Goal: Information Seeking & Learning: Learn about a topic

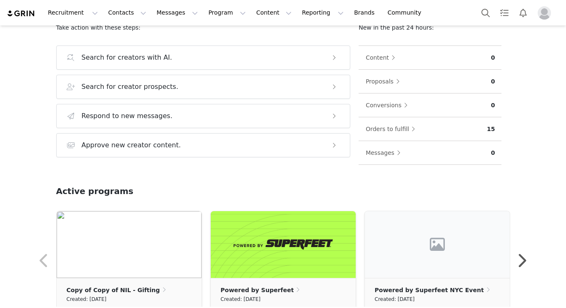
scroll to position [112, 0]
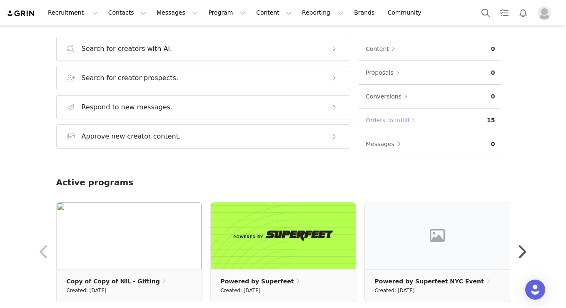
click at [395, 122] on button "Orders to fulfill" at bounding box center [392, 119] width 54 height 13
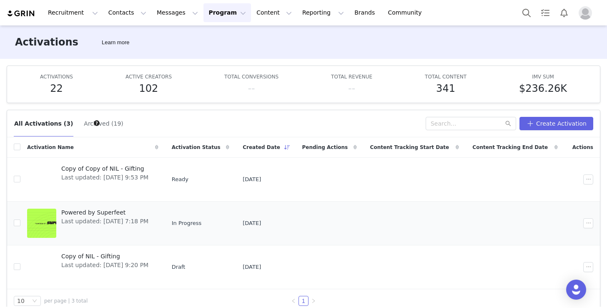
click at [104, 212] on span "Powered by Superfeet" at bounding box center [104, 212] width 87 height 9
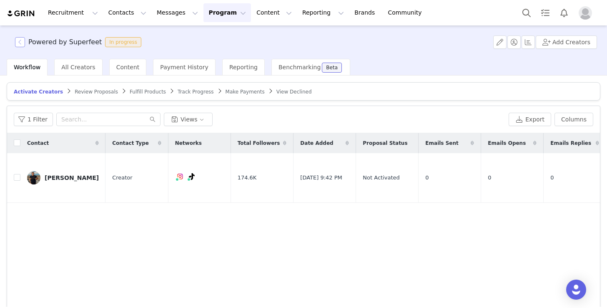
click at [22, 43] on button "button" at bounding box center [20, 42] width 10 height 10
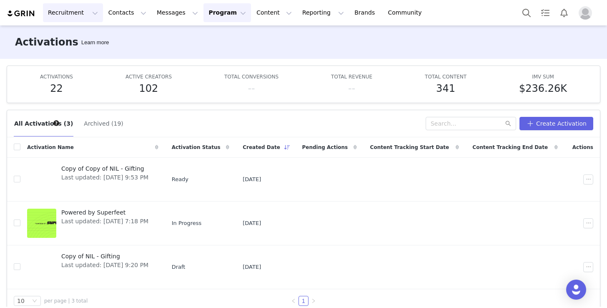
click at [80, 13] on button "Recruitment Recruitment" at bounding box center [73, 12] width 60 height 19
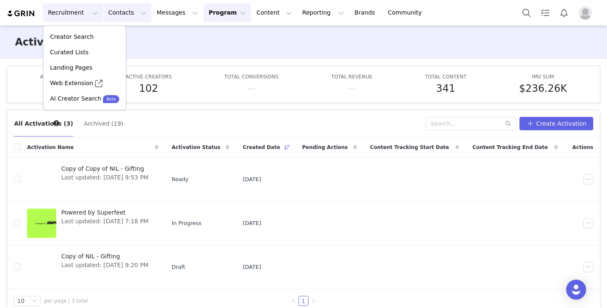
click at [121, 8] on button "Contacts Contacts" at bounding box center [127, 12] width 48 height 19
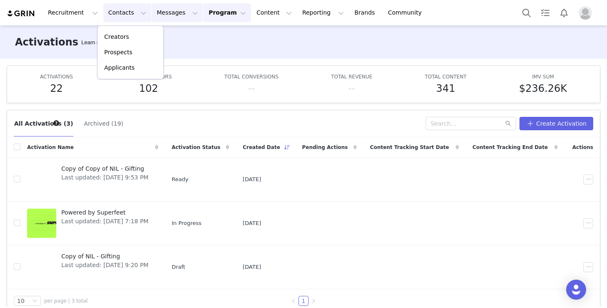
click at [164, 14] on button "Messages Messages" at bounding box center [177, 12] width 51 height 19
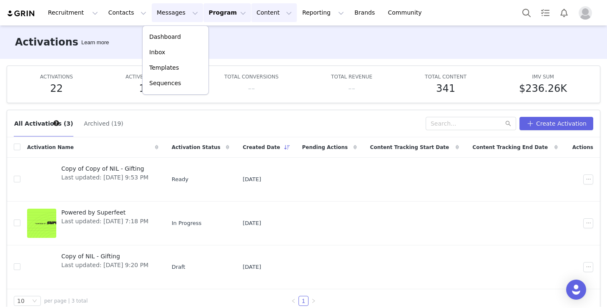
click at [262, 9] on button "Content Content" at bounding box center [273, 12] width 45 height 19
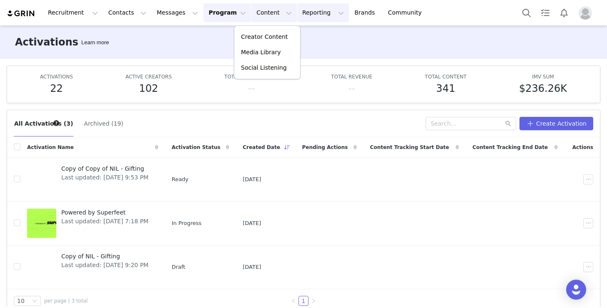
click at [306, 15] on button "Reporting Reporting" at bounding box center [323, 12] width 52 height 19
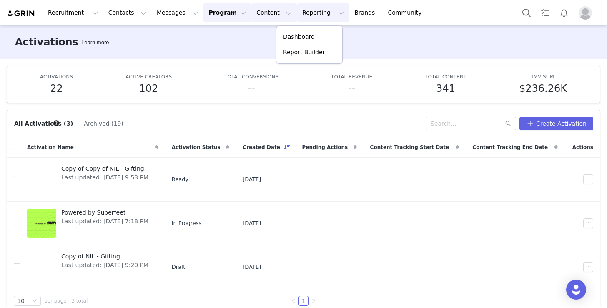
click at [269, 11] on button "Content Content" at bounding box center [273, 12] width 45 height 19
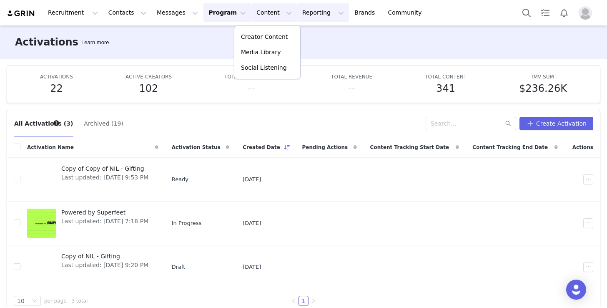
click at [311, 17] on button "Reporting Reporting" at bounding box center [323, 12] width 52 height 19
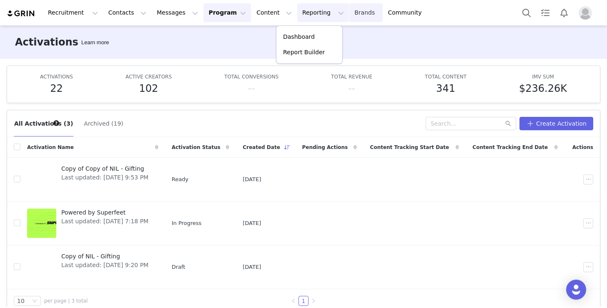
click at [349, 11] on link "Brands Brands" at bounding box center [365, 12] width 33 height 19
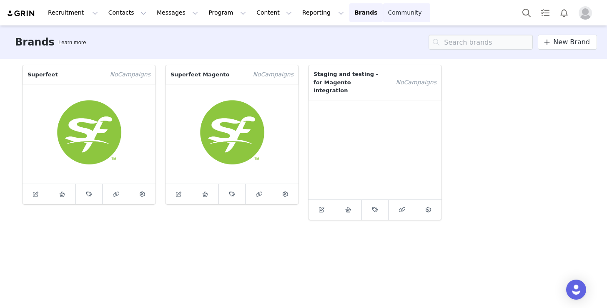
click at [383, 13] on link "Community Community" at bounding box center [407, 12] width 48 height 19
click at [302, 15] on button "Reporting Reporting" at bounding box center [323, 12] width 52 height 19
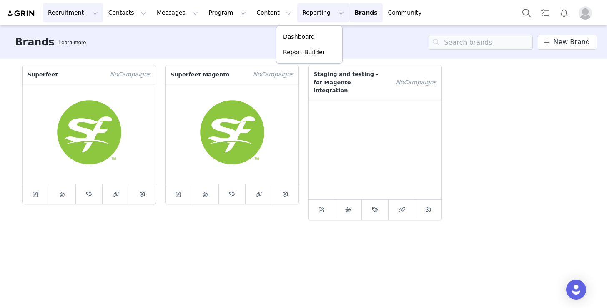
click at [58, 12] on button "Recruitment Recruitment" at bounding box center [73, 12] width 60 height 19
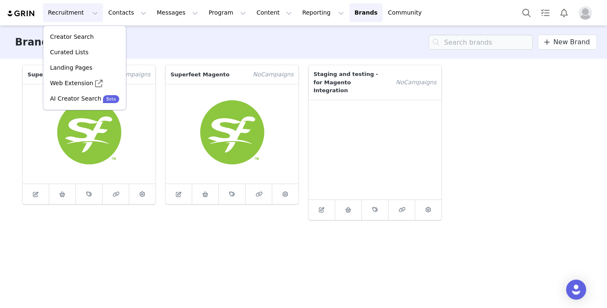
click at [27, 10] on img at bounding box center [21, 14] width 29 height 8
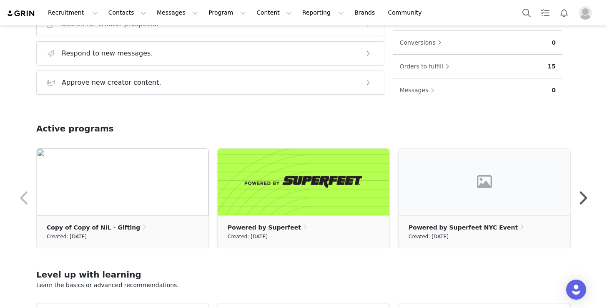
scroll to position [173, 0]
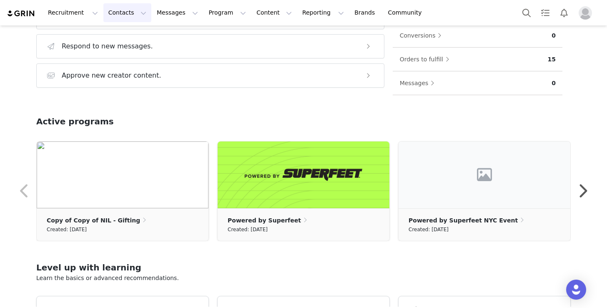
click at [130, 16] on button "Contacts Contacts" at bounding box center [127, 12] width 48 height 19
click at [125, 38] on p "Creators" at bounding box center [116, 37] width 25 height 9
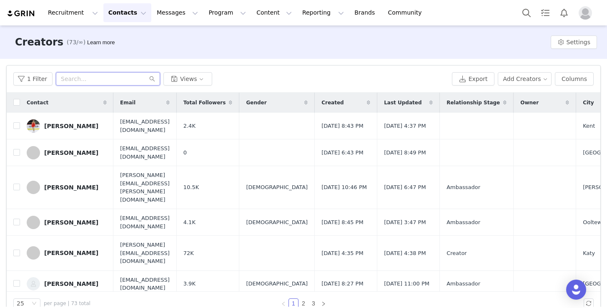
click at [135, 79] on input "text" at bounding box center [108, 78] width 104 height 13
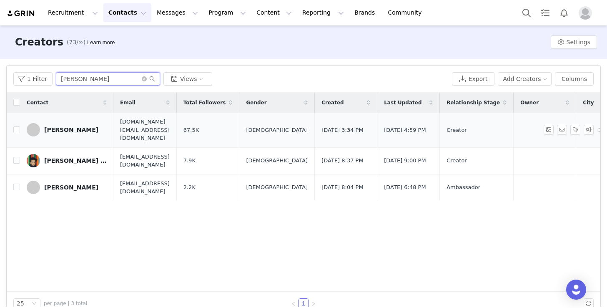
type input "[PERSON_NAME]"
click at [69, 133] on div "[PERSON_NAME]" at bounding box center [71, 129] width 54 height 7
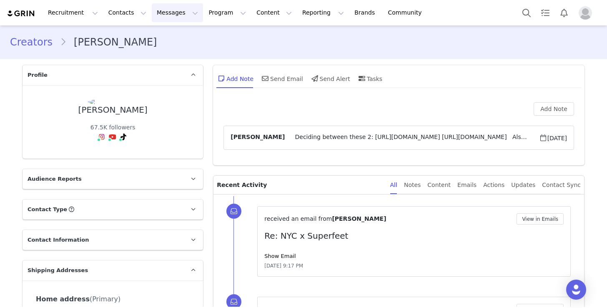
click at [180, 13] on button "Messages Messages" at bounding box center [177, 12] width 51 height 19
click at [165, 51] on div "Inbox" at bounding box center [176, 52] width 56 height 9
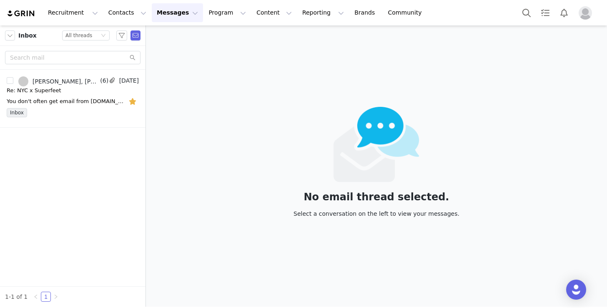
click at [175, 13] on button "Messages Messages" at bounding box center [177, 12] width 51 height 19
click at [168, 40] on p "Dashboard" at bounding box center [165, 37] width 32 height 9
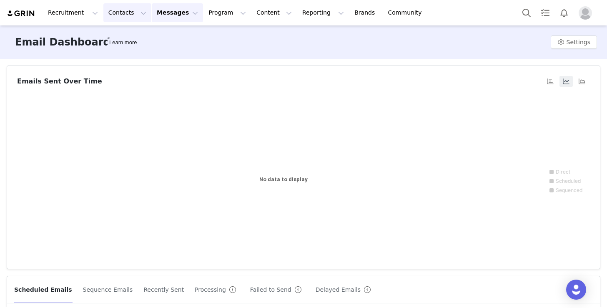
click at [118, 15] on button "Contacts Contacts" at bounding box center [127, 12] width 48 height 19
click at [112, 55] on p "Prospects" at bounding box center [118, 52] width 28 height 9
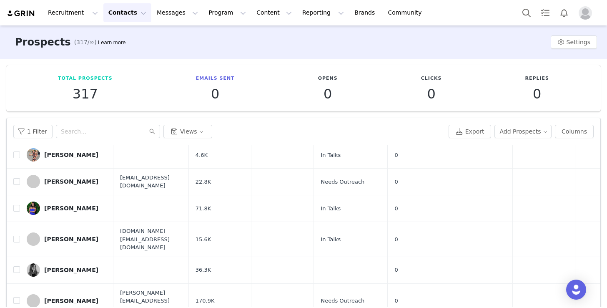
scroll to position [338, 0]
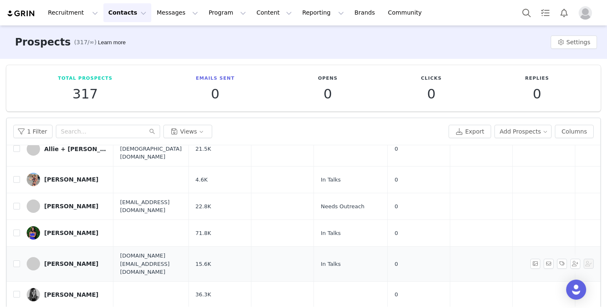
click at [62, 260] on div "[PERSON_NAME]" at bounding box center [71, 263] width 54 height 7
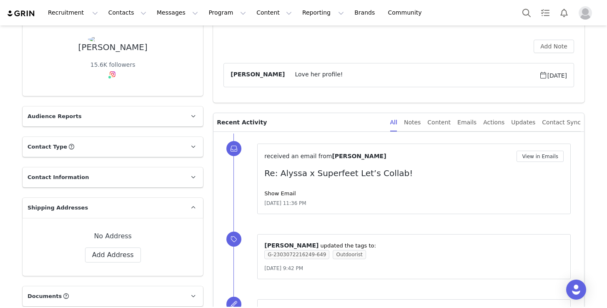
scroll to position [135, 0]
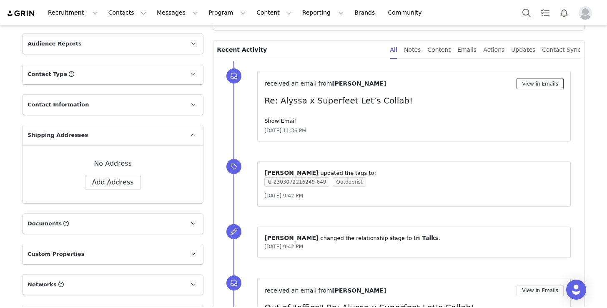
click at [555, 82] on button "View in Emails" at bounding box center [539, 83] width 47 height 11
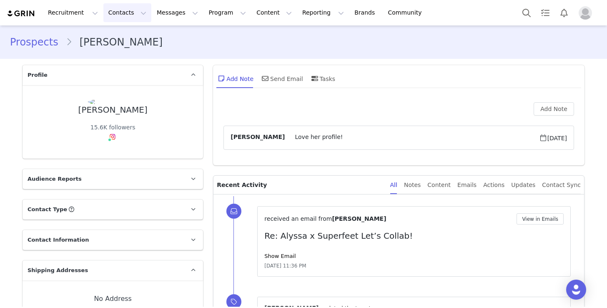
click at [127, 16] on button "Contacts Contacts" at bounding box center [127, 12] width 48 height 19
click at [123, 34] on p "Creators" at bounding box center [116, 37] width 25 height 9
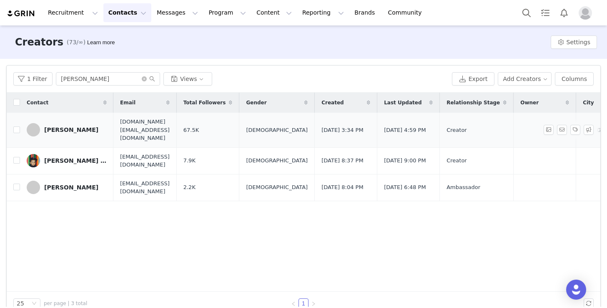
click at [61, 133] on link "[PERSON_NAME]" at bounding box center [67, 129] width 80 height 13
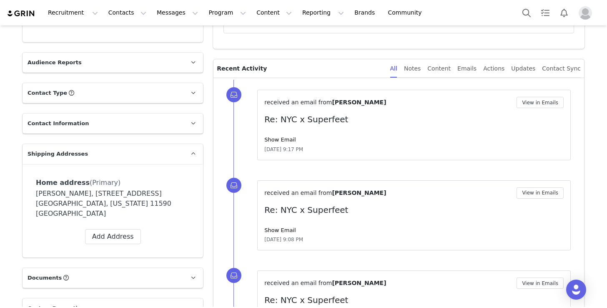
scroll to position [138, 0]
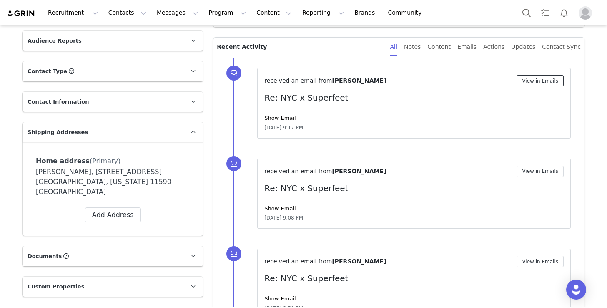
click at [545, 82] on button "View in Emails" at bounding box center [539, 80] width 47 height 11
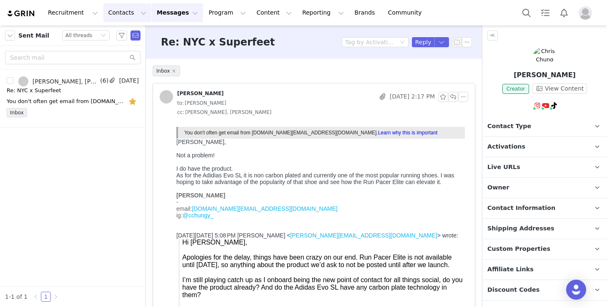
click at [124, 14] on button "Contacts Contacts" at bounding box center [127, 12] width 48 height 19
click at [123, 69] on p "Applicants" at bounding box center [119, 67] width 30 height 9
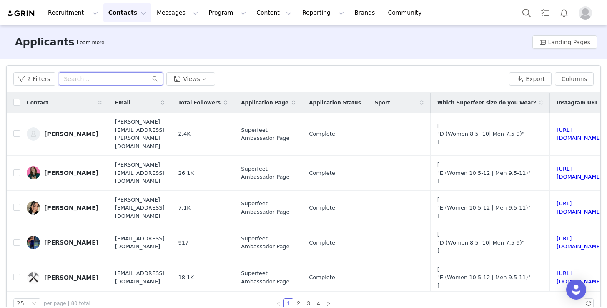
click at [90, 76] on input "text" at bounding box center [111, 78] width 104 height 13
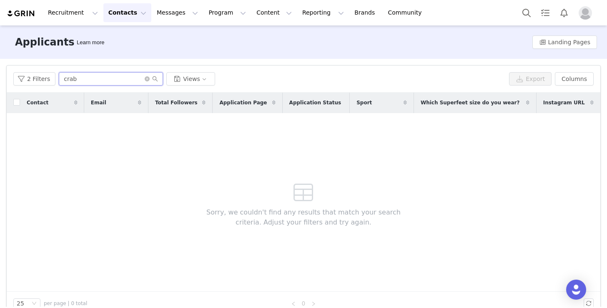
type input "crab"
click at [127, 9] on button "Contacts Contacts" at bounding box center [127, 12] width 48 height 19
click at [123, 38] on p "Creators" at bounding box center [116, 37] width 25 height 9
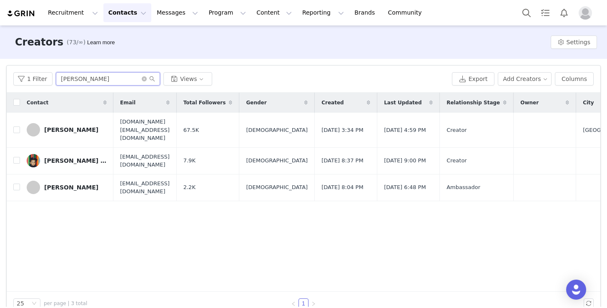
click at [95, 73] on input "[PERSON_NAME]" at bounding box center [108, 78] width 104 height 13
type input "crab"
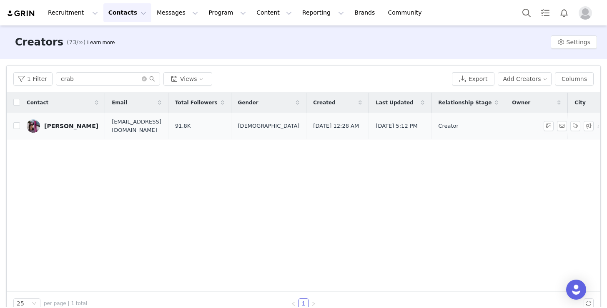
click at [67, 129] on div "[PERSON_NAME]" at bounding box center [71, 126] width 54 height 7
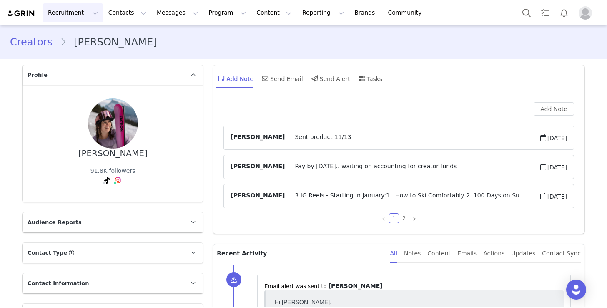
click at [73, 7] on button "Recruitment Recruitment" at bounding box center [73, 12] width 60 height 19
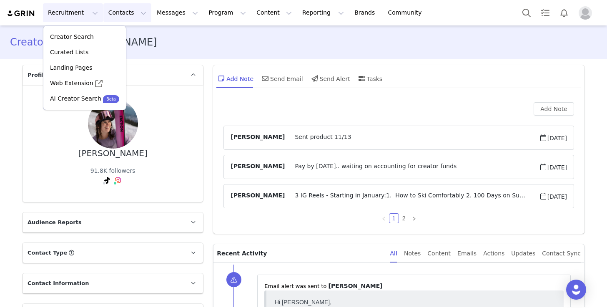
click at [113, 8] on button "Contacts Contacts" at bounding box center [127, 12] width 48 height 19
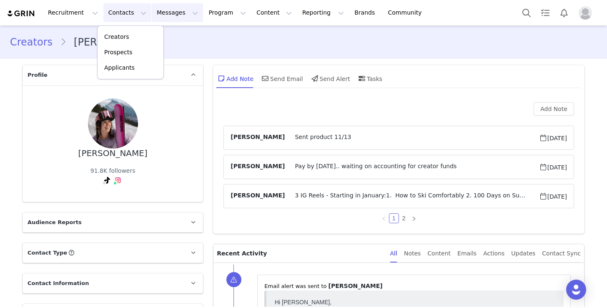
click at [152, 18] on button "Messages Messages" at bounding box center [177, 12] width 51 height 19
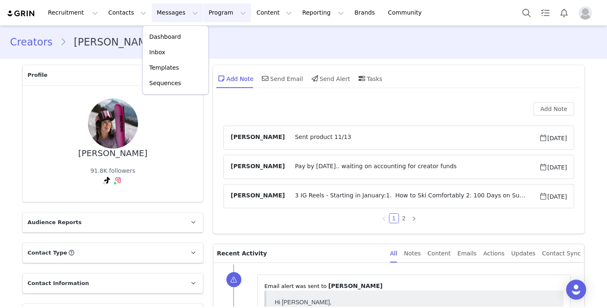
click at [232, 13] on button "Program Program" at bounding box center [227, 12] width 48 height 19
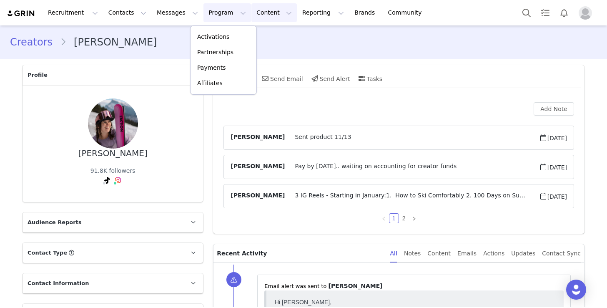
click at [258, 12] on button "Content Content" at bounding box center [273, 12] width 45 height 19
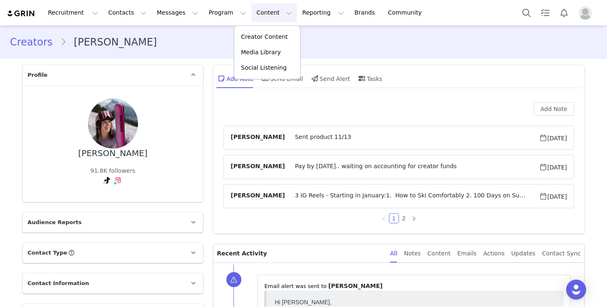
click at [26, 11] on img at bounding box center [21, 14] width 29 height 8
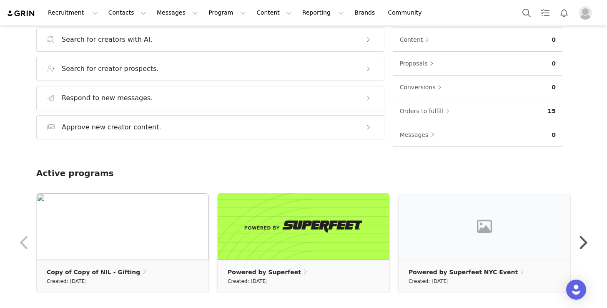
scroll to position [127, 0]
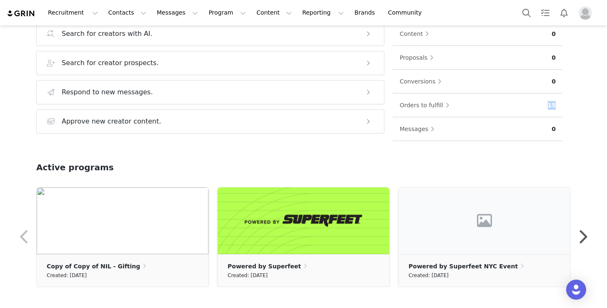
drag, startPoint x: 558, startPoint y: 105, endPoint x: 520, endPoint y: 105, distance: 37.9
click at [520, 105] on div "Orders to fulfill 15" at bounding box center [478, 105] width 170 height 24
click at [520, 105] on div "Orders to fulfill" at bounding box center [473, 104] width 148 height 13
click at [422, 103] on button "Orders to fulfill" at bounding box center [426, 104] width 54 height 13
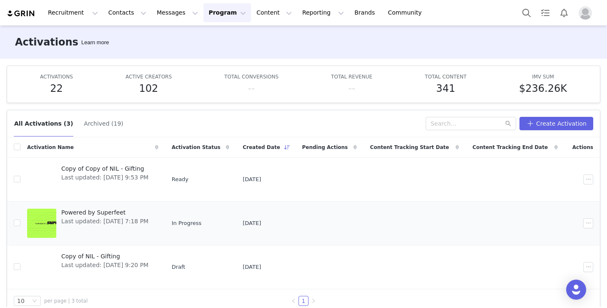
scroll to position [13, 0]
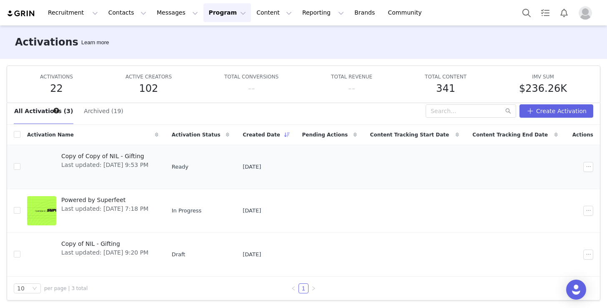
click at [101, 155] on span "Copy of Copy of NIL - Gifting" at bounding box center [104, 156] width 87 height 9
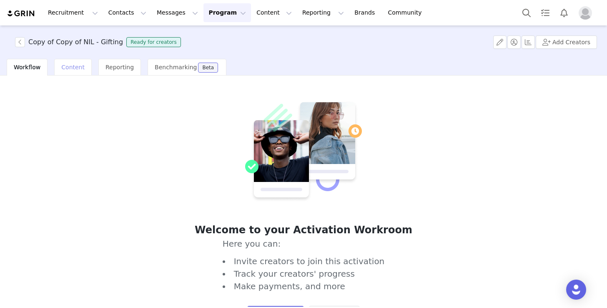
click at [74, 65] on span "Content" at bounding box center [72, 67] width 23 height 7
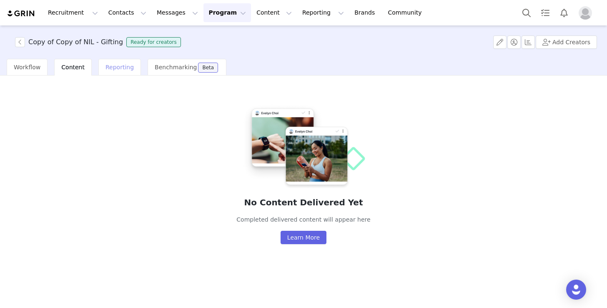
click at [127, 65] on span "Reporting" at bounding box center [119, 67] width 28 height 7
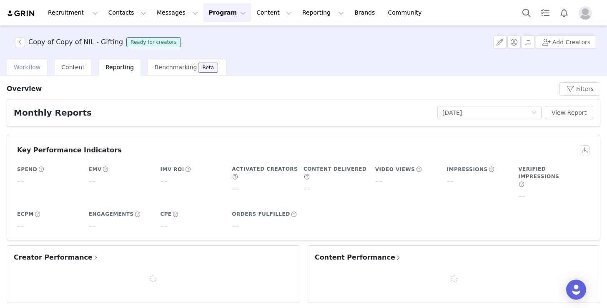
click at [23, 71] on div "Workflow" at bounding box center [27, 67] width 41 height 17
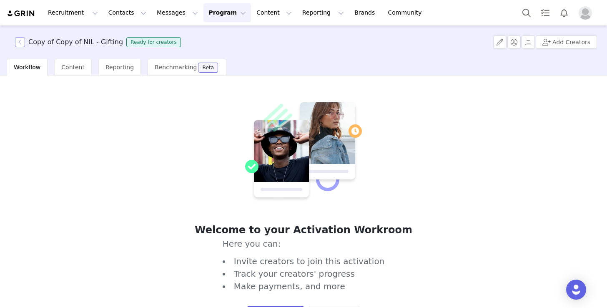
click at [21, 44] on button "button" at bounding box center [20, 42] width 10 height 10
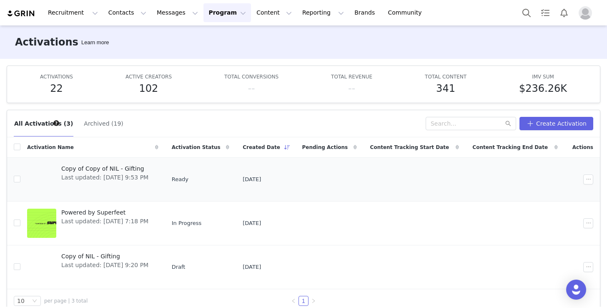
scroll to position [13, 0]
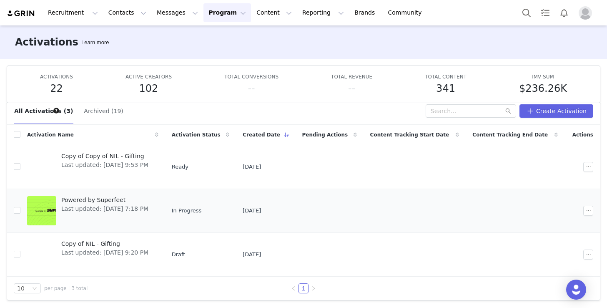
click at [94, 205] on span "Last updated: [DATE] 7:18 PM" at bounding box center [104, 208] width 87 height 9
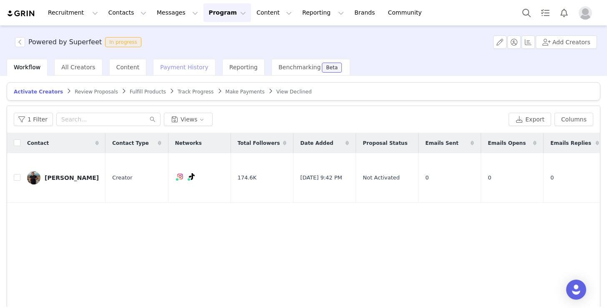
click at [165, 64] on span "Payment History" at bounding box center [184, 67] width 48 height 7
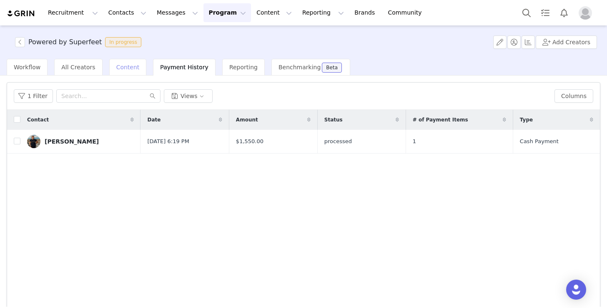
click at [116, 68] on span "Content" at bounding box center [127, 67] width 23 height 7
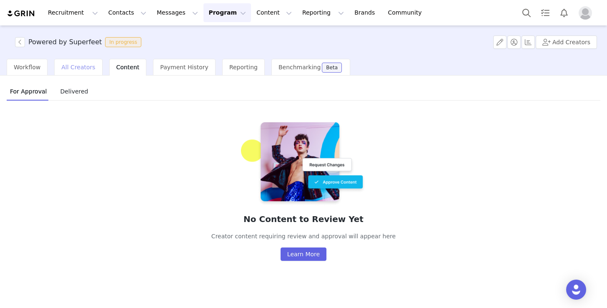
click at [79, 65] on span "All Creators" at bounding box center [78, 67] width 34 height 7
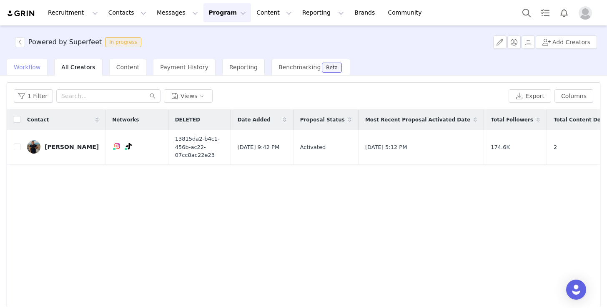
click at [17, 66] on span "Workflow" at bounding box center [27, 67] width 27 height 7
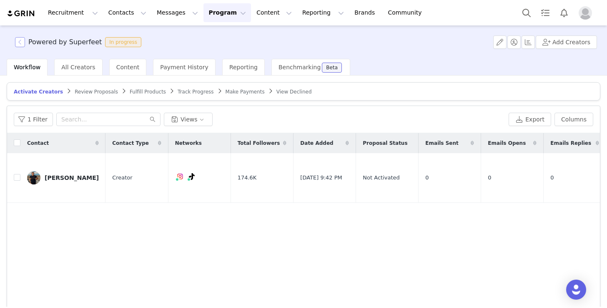
click at [19, 42] on button "button" at bounding box center [20, 42] width 10 height 10
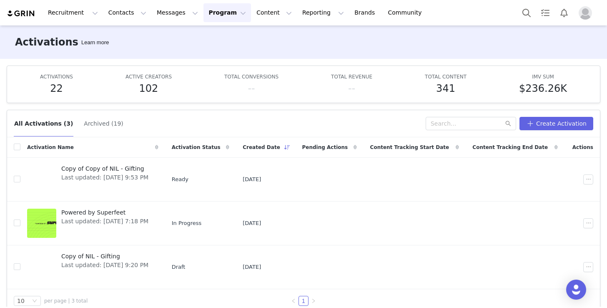
scroll to position [13, 0]
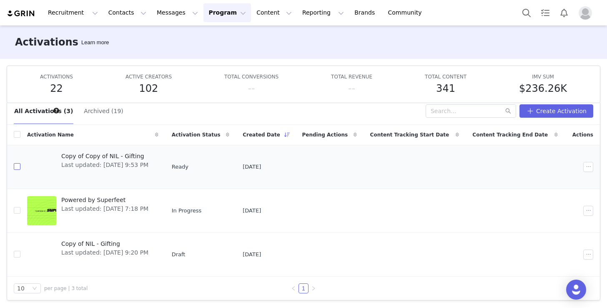
click at [18, 168] on input "checkbox" at bounding box center [17, 166] width 7 height 7
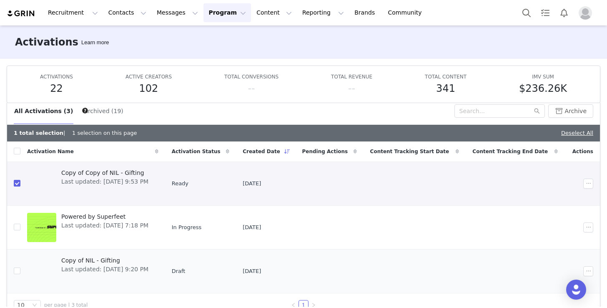
scroll to position [29, 0]
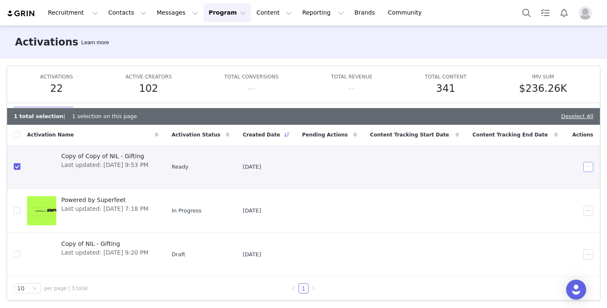
click at [566, 169] on button "button" at bounding box center [588, 167] width 10 height 10
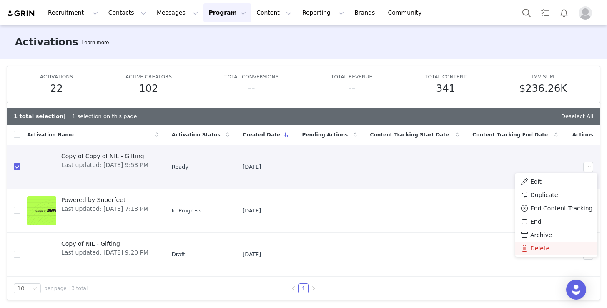
click at [536, 252] on span "Delete" at bounding box center [539, 247] width 19 height 9
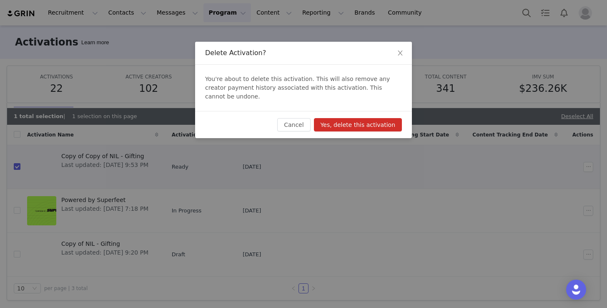
click at [363, 118] on button "Yes, delete this activation" at bounding box center [358, 124] width 88 height 13
checkbox input "false"
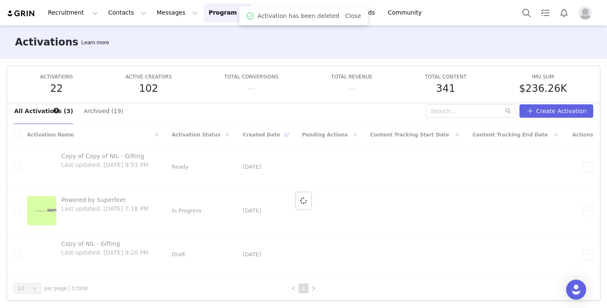
scroll to position [0, 0]
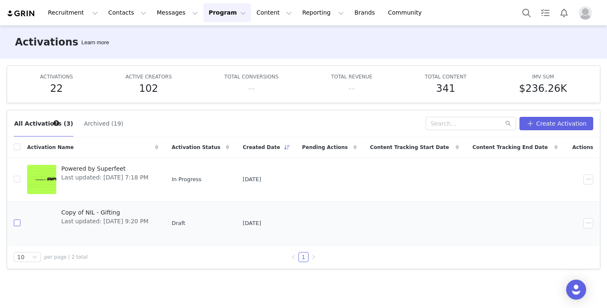
click at [17, 223] on input "checkbox" at bounding box center [17, 222] width 7 height 7
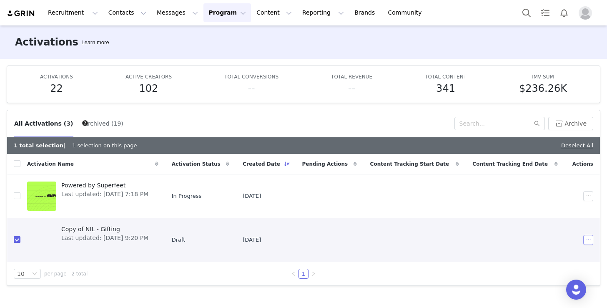
click at [566, 238] on button "button" at bounding box center [588, 240] width 10 height 10
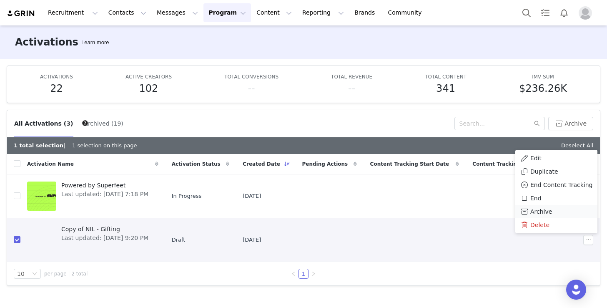
click at [556, 211] on div "Archive" at bounding box center [556, 211] width 72 height 9
checkbox input "false"
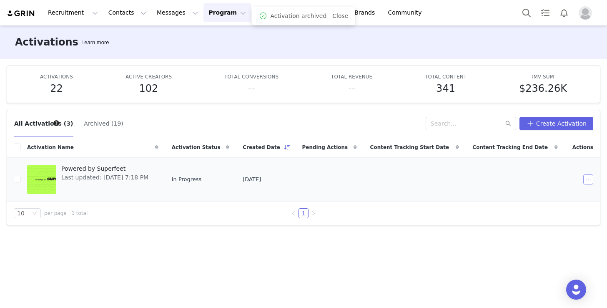
click at [566, 180] on button "button" at bounding box center [588, 179] width 10 height 10
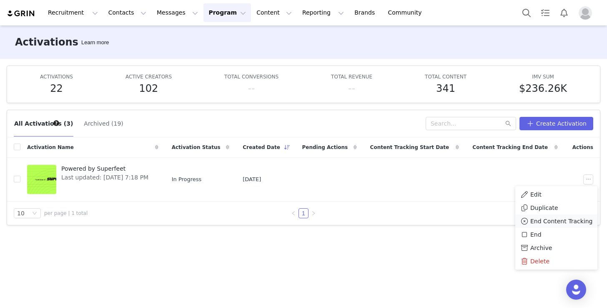
click at [542, 223] on span "End Content Tracking" at bounding box center [561, 220] width 62 height 9
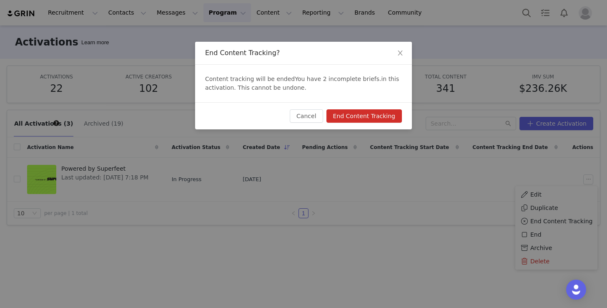
click at [357, 113] on button "End Content Tracking" at bounding box center [363, 115] width 75 height 13
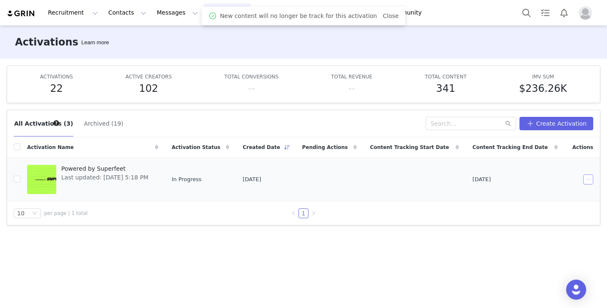
click at [566, 178] on button "button" at bounding box center [588, 179] width 10 height 10
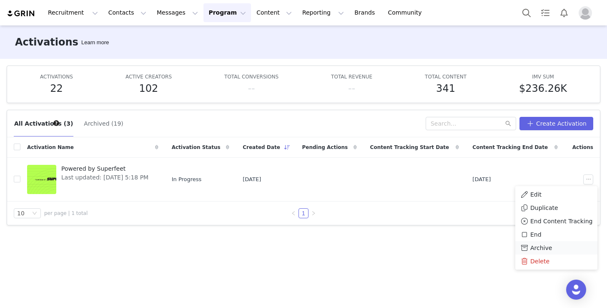
click at [530, 250] on span "Archive" at bounding box center [541, 247] width 22 height 9
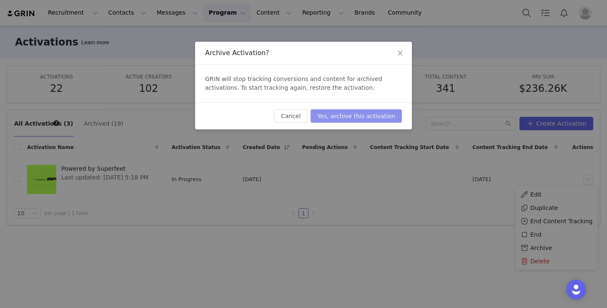
click at [355, 118] on button "Yes, archive this activation" at bounding box center [355, 115] width 91 height 13
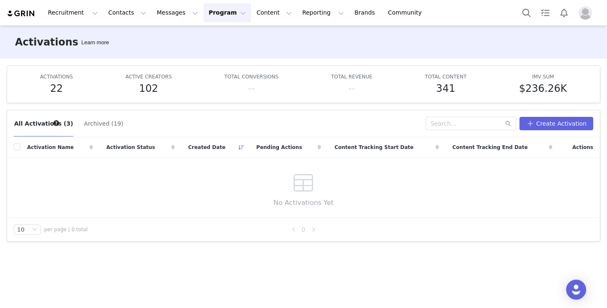
click at [444, 80] on div "TOTAL CONTENT 341" at bounding box center [446, 84] width 42 height 23
click at [449, 93] on h5 "341" at bounding box center [445, 88] width 19 height 15
click at [251, 12] on button "Content Content" at bounding box center [273, 12] width 45 height 19
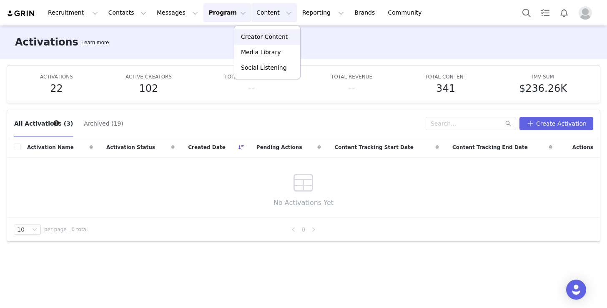
click at [261, 41] on p "Creator Content" at bounding box center [264, 37] width 47 height 9
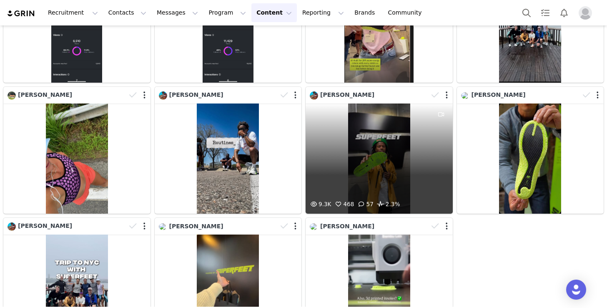
scroll to position [283, 0]
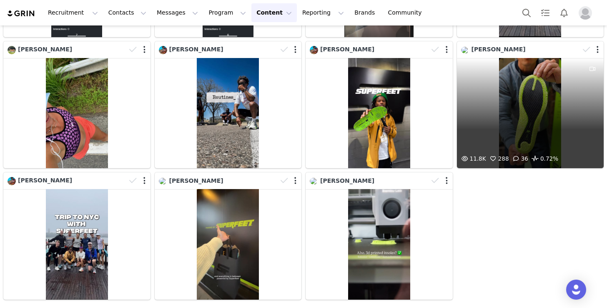
click at [553, 126] on div "11.8K 288 36 0.72%" at bounding box center [530, 113] width 147 height 110
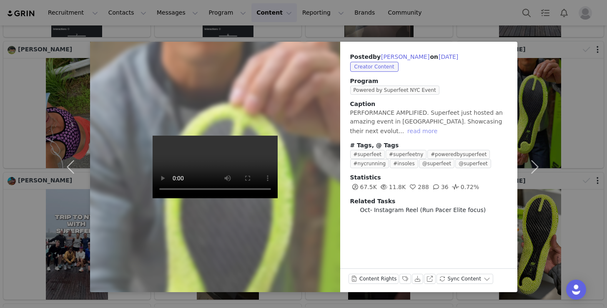
click at [404, 132] on button "read more" at bounding box center [422, 131] width 37 height 10
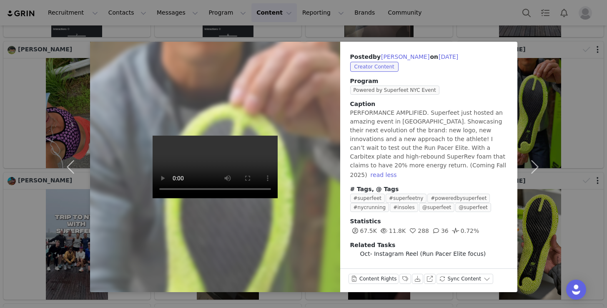
click at [566, 105] on div "Posted by [PERSON_NAME] on [DATE] Creator Content Program Powered by Superfeet …" at bounding box center [303, 154] width 607 height 308
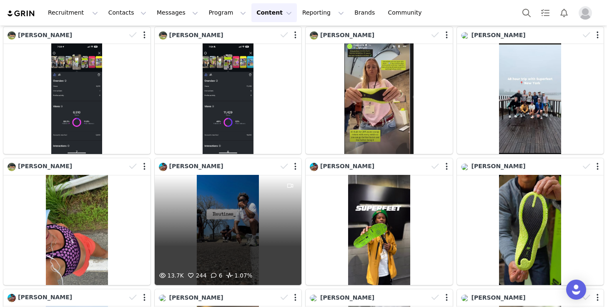
scroll to position [0, 0]
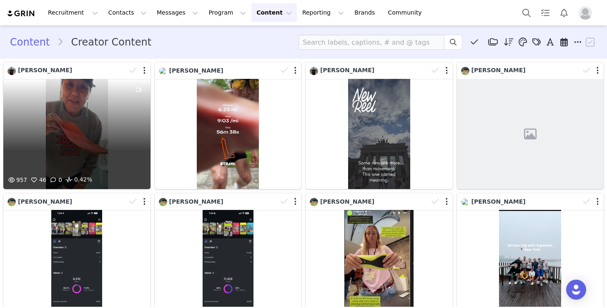
click at [67, 141] on div "957 46 0 0.42%" at bounding box center [76, 134] width 147 height 110
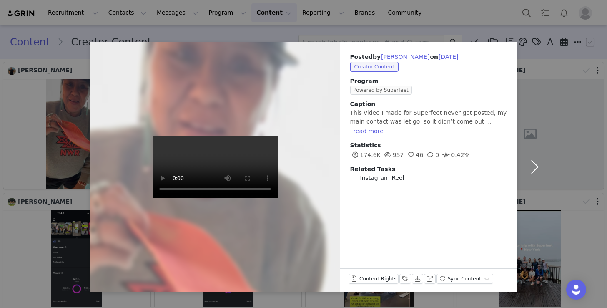
click at [547, 103] on button "button" at bounding box center [534, 167] width 35 height 250
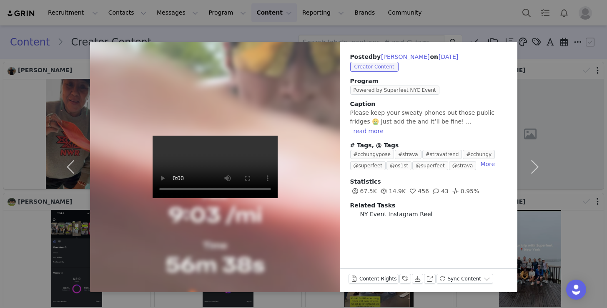
click at [104, 30] on div "Posted by [PERSON_NAME] on [DATE] Creator Content Program Powered by Superfeet …" at bounding box center [303, 154] width 607 height 308
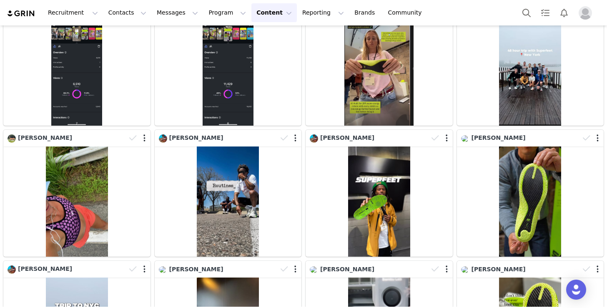
scroll to position [195, 0]
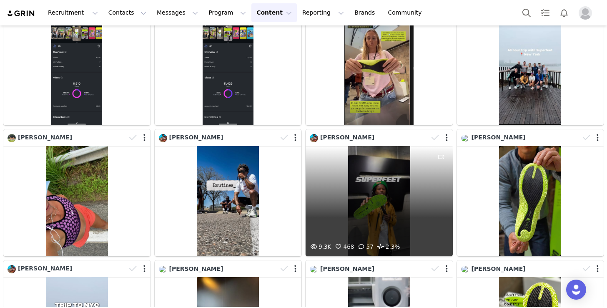
click at [409, 195] on div "9.3K 468 57 2.3%" at bounding box center [378, 201] width 147 height 110
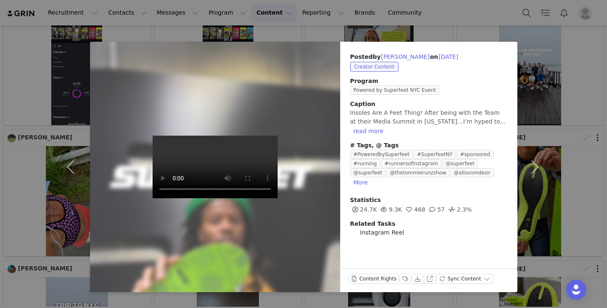
click at [566, 95] on div "Posted by [PERSON_NAME] on [DATE] Creator Content Program Powered by Superfeet …" at bounding box center [303, 154] width 607 height 308
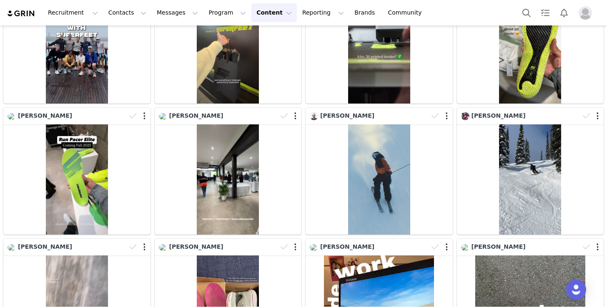
scroll to position [447, 0]
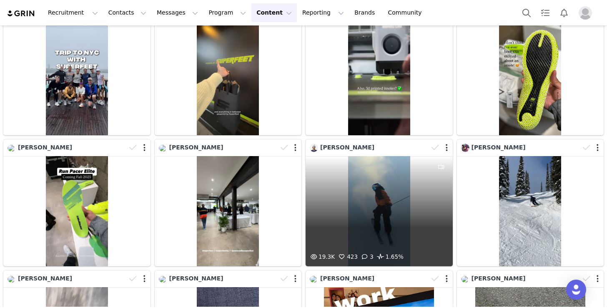
click at [418, 182] on div "19.3K 423 3 1.65%" at bounding box center [378, 211] width 147 height 110
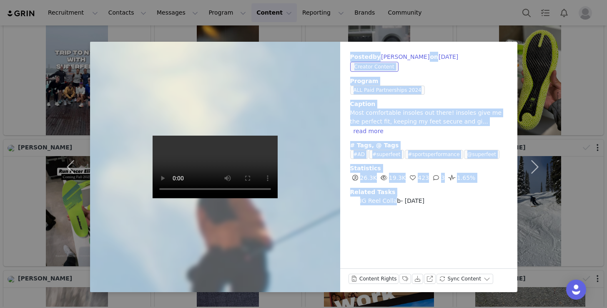
drag, startPoint x: 395, startPoint y: 193, endPoint x: 329, endPoint y: 193, distance: 66.3
click at [329, 193] on div "Posted by [PERSON_NAME] on [DATE] Creator Content Program ALL Paid Partnerships…" at bounding box center [303, 167] width 427 height 250
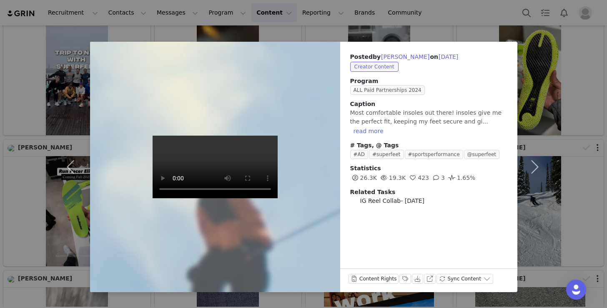
click at [374, 196] on span "IG Reel Collab- [DATE]" at bounding box center [392, 200] width 65 height 9
drag, startPoint x: 459, startPoint y: 186, endPoint x: 343, endPoint y: 186, distance: 116.7
click at [343, 186] on div "Posted by [PERSON_NAME] on [DATE] Creator Content Program ALL Paid Partnerships…" at bounding box center [428, 128] width 177 height 173
click at [405, 188] on h3 "Related Tasks" at bounding box center [428, 192] width 157 height 9
click at [520, 72] on button "button" at bounding box center [534, 167] width 35 height 250
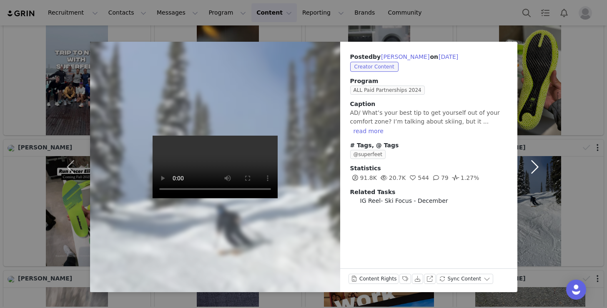
click at [536, 62] on button "button" at bounding box center [534, 167] width 35 height 250
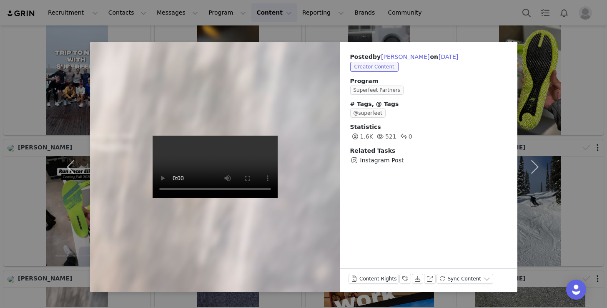
click at [48, 58] on div "Posted by [PERSON_NAME] on [DATE] Creator Content Program Superfeet Partners # …" at bounding box center [303, 154] width 607 height 308
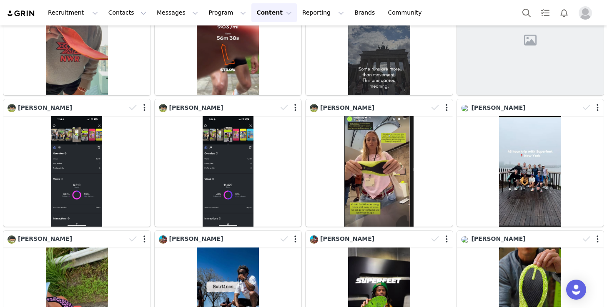
scroll to position [0, 0]
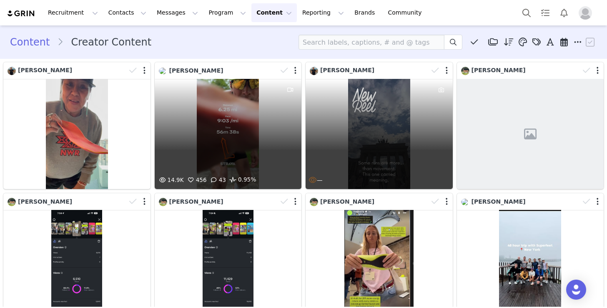
click at [390, 131] on div "—" at bounding box center [378, 134] width 147 height 110
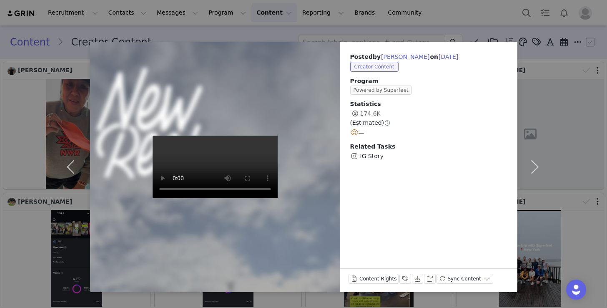
click at [552, 86] on div "Posted by [PERSON_NAME] on [DATE] Creator Content Program Powered by Superfeet …" at bounding box center [303, 154] width 607 height 308
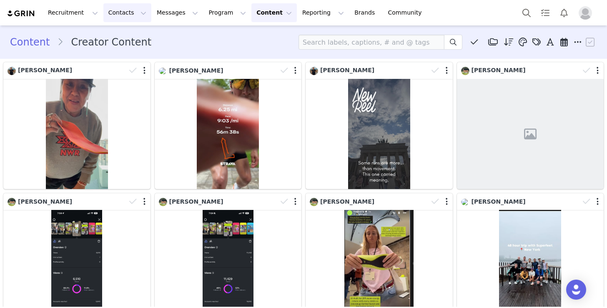
click at [107, 14] on button "Contacts Contacts" at bounding box center [127, 12] width 48 height 19
click at [127, 56] on p "Prospects" at bounding box center [118, 52] width 28 height 9
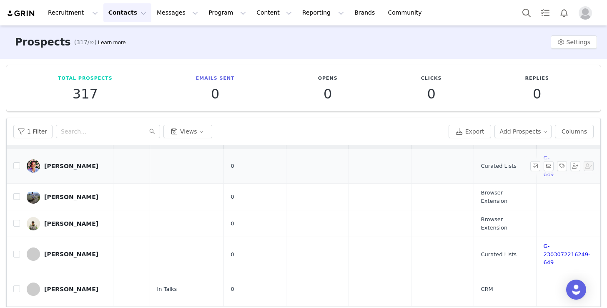
scroll to position [24, 185]
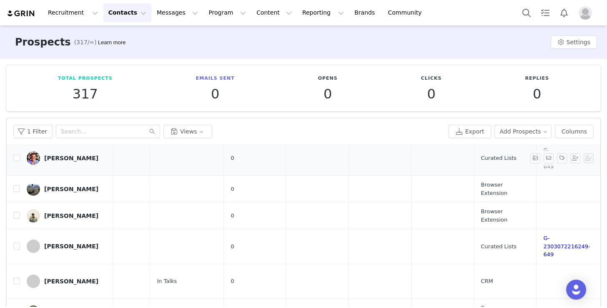
click at [549, 168] on link "G-2303271557748-649" at bounding box center [566, 158] width 47 height 23
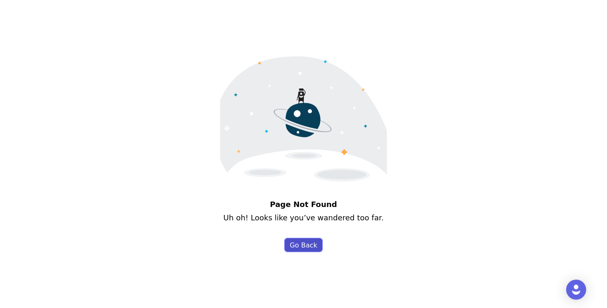
click at [300, 245] on button "Go Back" at bounding box center [304, 244] width 38 height 13
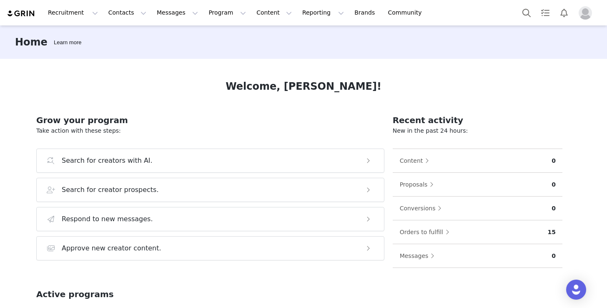
scroll to position [15, 0]
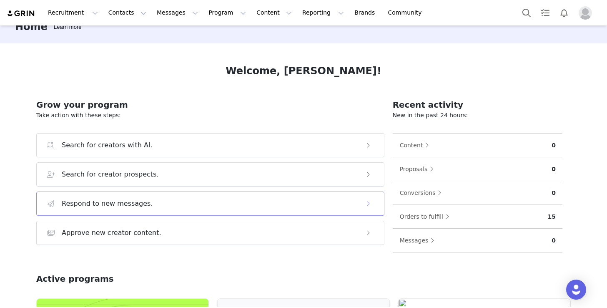
click at [116, 213] on button "Respond to new messages." at bounding box center [210, 203] width 348 height 24
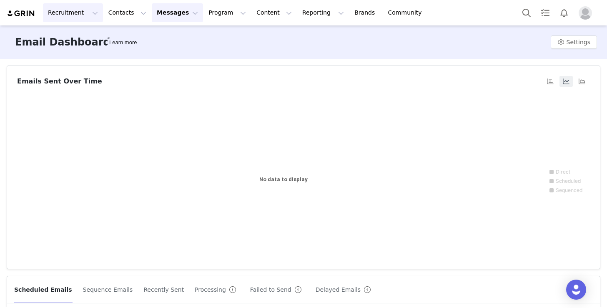
click at [72, 13] on button "Recruitment Recruitment" at bounding box center [73, 12] width 60 height 19
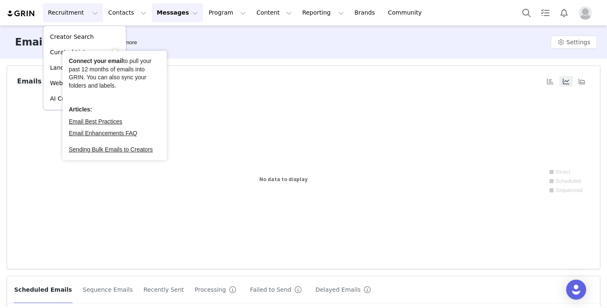
click at [164, 50] on div "Email Dashboard Learn more Settings" at bounding box center [303, 41] width 607 height 33
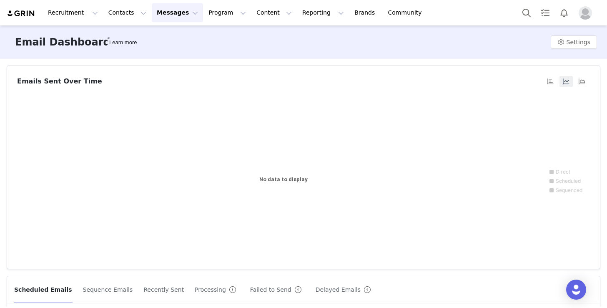
click at [30, 9] on div "Recruitment Recruitment Creator Search Curated Lists Landing Pages Web Extensio…" at bounding box center [218, 12] width 423 height 19
click at [30, 12] on img at bounding box center [21, 14] width 29 height 8
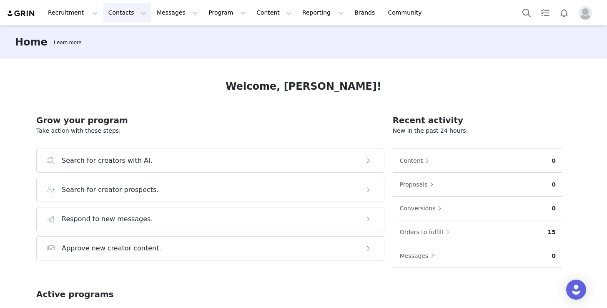
click at [122, 11] on button "Contacts Contacts" at bounding box center [127, 12] width 48 height 19
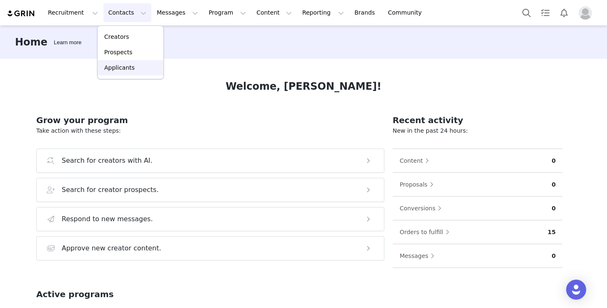
click at [117, 69] on p "Applicants" at bounding box center [119, 67] width 30 height 9
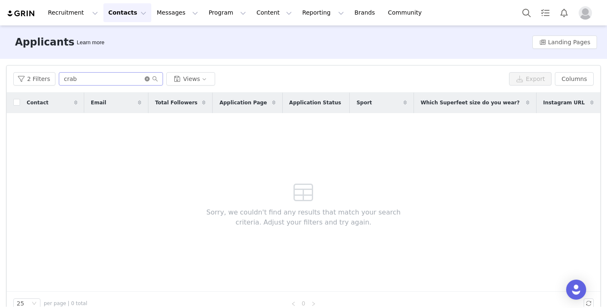
click at [147, 78] on icon "icon: close-circle" at bounding box center [147, 78] width 5 height 5
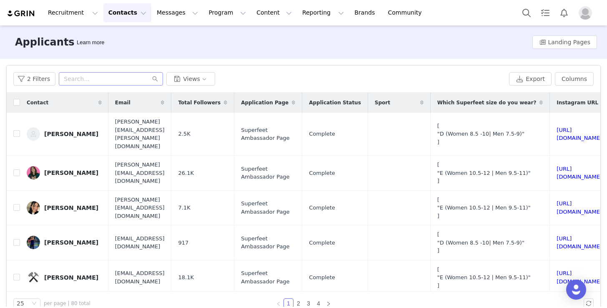
click at [136, 10] on button "Contacts Contacts" at bounding box center [127, 12] width 48 height 19
click at [126, 57] on link "Prospects" at bounding box center [131, 52] width 66 height 15
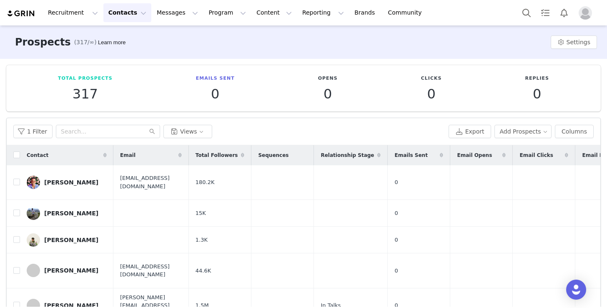
click at [62, 67] on div "Total Prospects 317 Emails Sent 0 Opens 0 Clicks 0 Replies 0" at bounding box center [303, 88] width 594 height 46
click at [81, 180] on div "[PERSON_NAME]" at bounding box center [71, 182] width 54 height 7
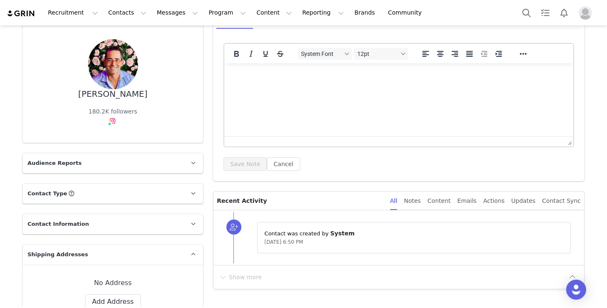
scroll to position [65, 0]
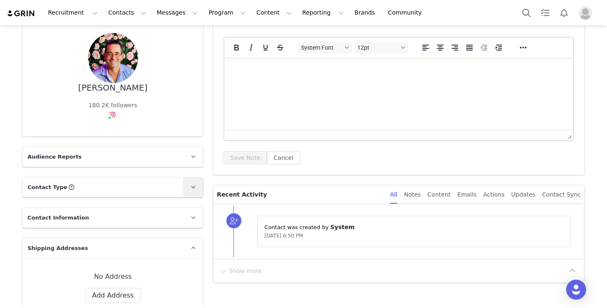
click at [185, 187] on link at bounding box center [193, 187] width 20 height 20
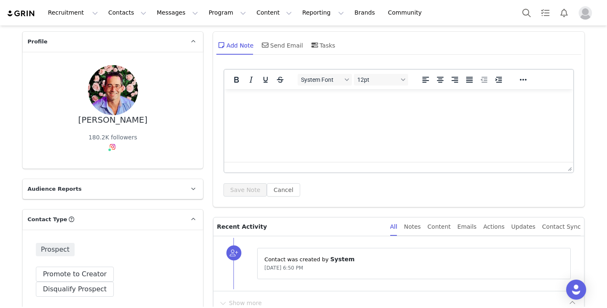
scroll to position [0, 0]
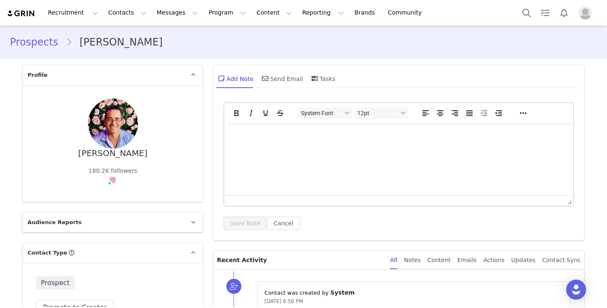
click at [30, 38] on link "Prospects" at bounding box center [38, 42] width 56 height 15
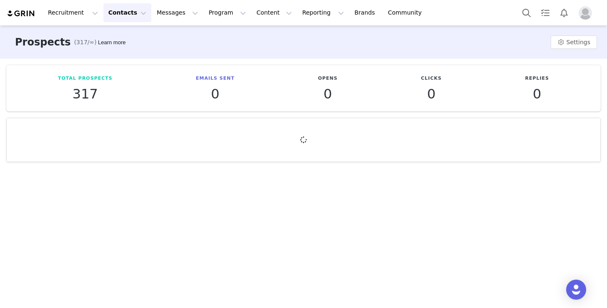
click at [135, 12] on button "Contacts Contacts" at bounding box center [127, 12] width 48 height 19
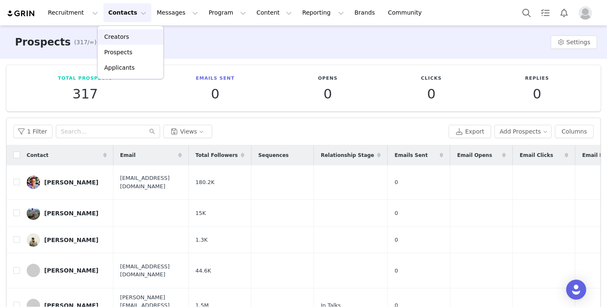
click at [131, 38] on div "Creators" at bounding box center [131, 37] width 56 height 9
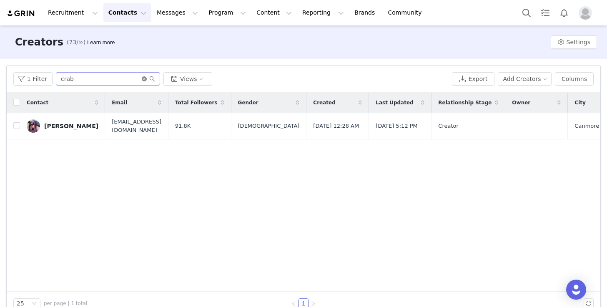
click at [142, 79] on icon "icon: close-circle" at bounding box center [144, 78] width 5 height 5
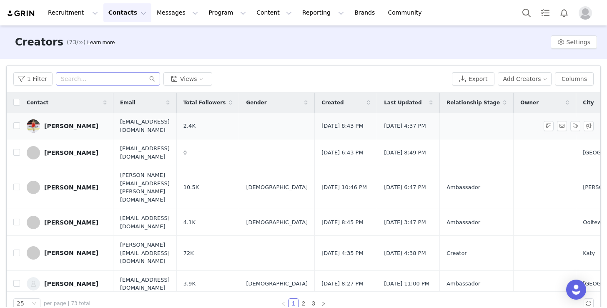
click at [51, 127] on div "[PERSON_NAME]" at bounding box center [71, 126] width 54 height 7
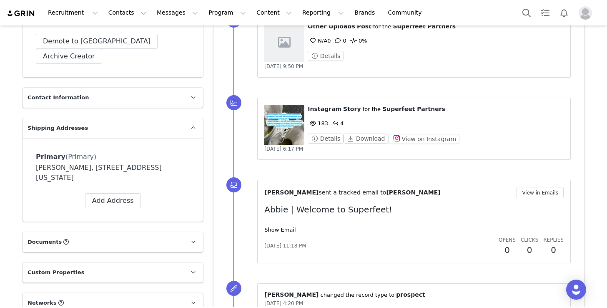
scroll to position [269, 0]
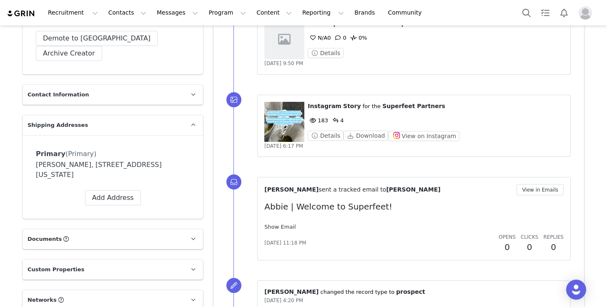
click at [279, 226] on link "Show Email" at bounding box center [279, 226] width 31 height 6
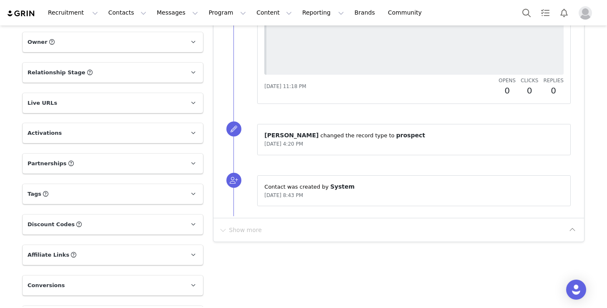
scroll to position [628, 0]
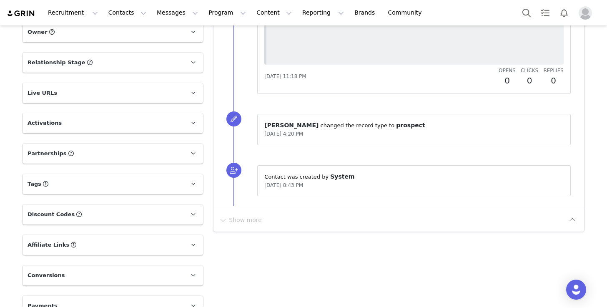
click at [74, 295] on p "Payments" at bounding box center [103, 305] width 160 height 20
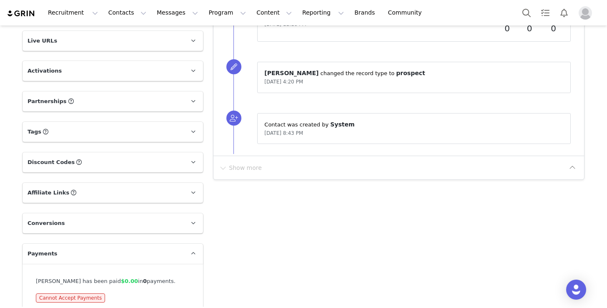
click at [158, 213] on p "Conversions" at bounding box center [103, 223] width 160 height 20
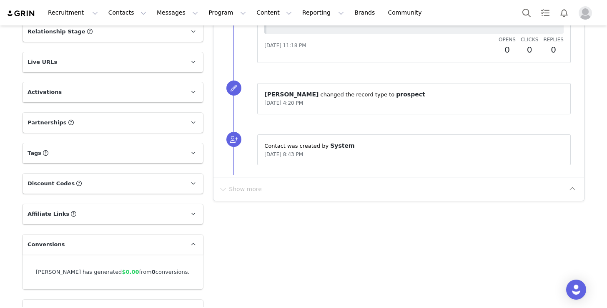
scroll to position [651, 0]
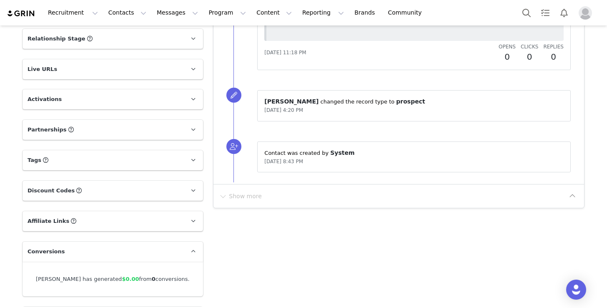
click at [158, 211] on p "Affiliate Links Affiliate links associated with this Creator" at bounding box center [103, 221] width 160 height 20
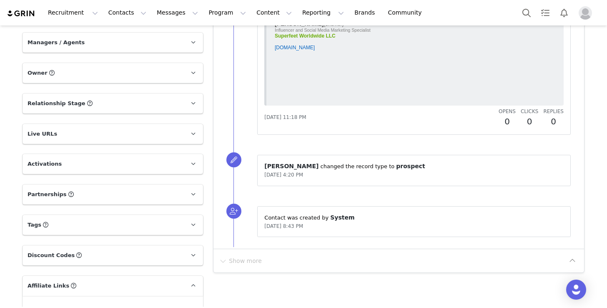
scroll to position [586, 0]
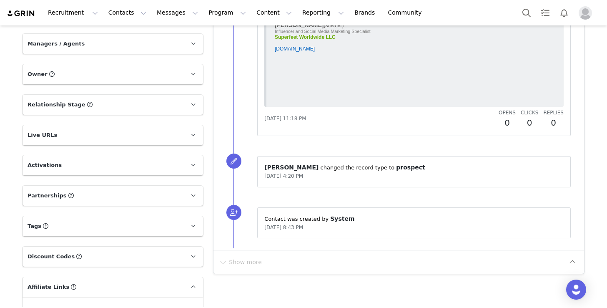
click at [129, 246] on p "Discount Codes Discount codes associated with this Influencer" at bounding box center [103, 256] width 160 height 20
click at [129, 216] on p "Tags Keep track of your contacts by assigning them tags. You can then filter yo…" at bounding box center [103, 226] width 160 height 20
click at [141, 185] on p "Partnerships The partnerships..." at bounding box center [103, 195] width 160 height 20
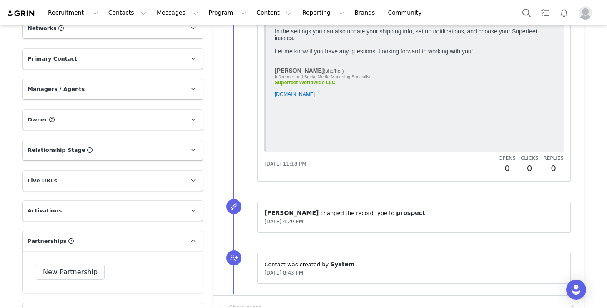
scroll to position [534, 0]
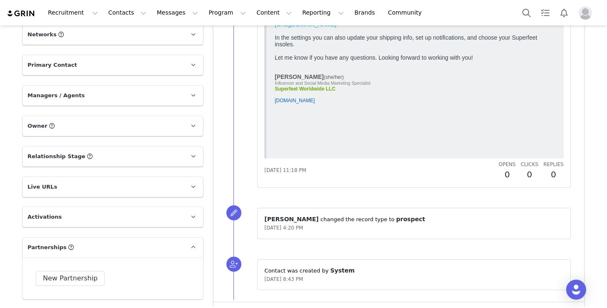
click at [132, 207] on p "Activations" at bounding box center [103, 217] width 160 height 20
click at [136, 177] on p "Live URLs" at bounding box center [103, 187] width 160 height 20
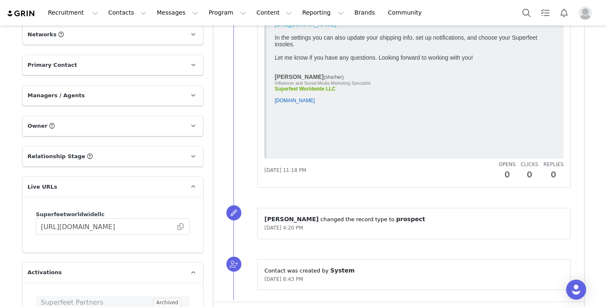
click at [140, 146] on p "Relationship Stage Use relationship stages to move contacts through a logical s…" at bounding box center [103, 156] width 160 height 20
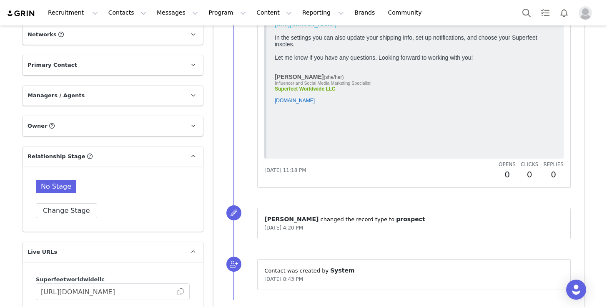
click at [141, 116] on p "Owner The account user who owns the contact" at bounding box center [103, 126] width 160 height 20
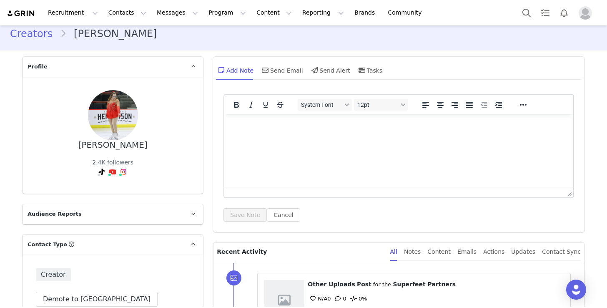
scroll to position [0, 0]
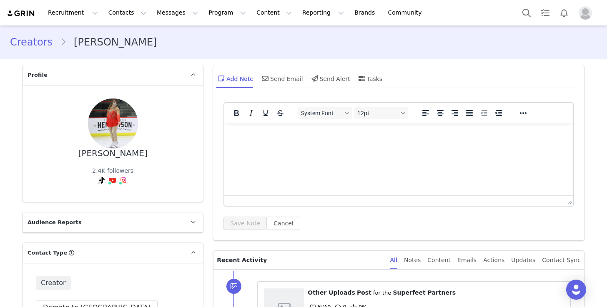
click at [40, 44] on link "Creators" at bounding box center [35, 42] width 50 height 15
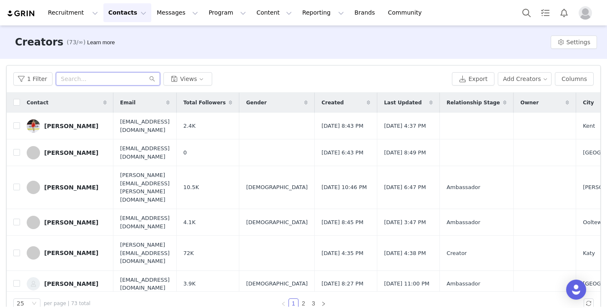
click at [93, 77] on input "text" at bounding box center [108, 78] width 104 height 13
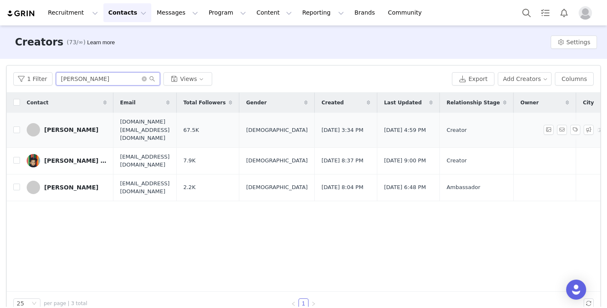
type input "[PERSON_NAME]"
click at [76, 128] on div "[PERSON_NAME]" at bounding box center [71, 129] width 54 height 7
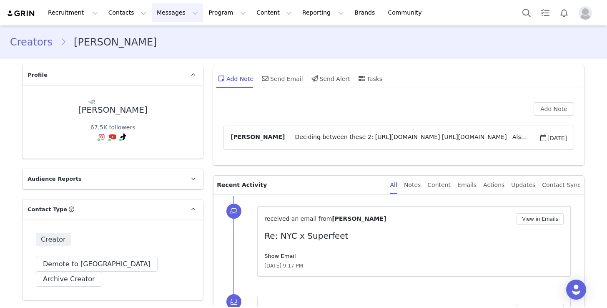
click at [163, 7] on button "Messages Messages" at bounding box center [177, 12] width 51 height 19
click at [170, 49] on div "Inbox" at bounding box center [176, 52] width 56 height 9
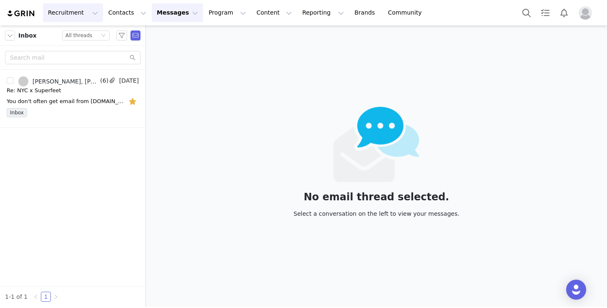
click at [76, 9] on button "Recruitment Recruitment" at bounding box center [73, 12] width 60 height 19
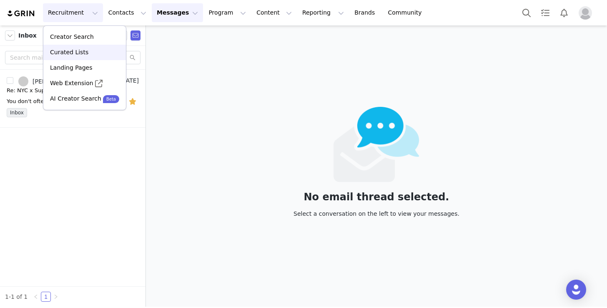
click at [79, 50] on p "Curated Lists" at bounding box center [69, 52] width 38 height 9
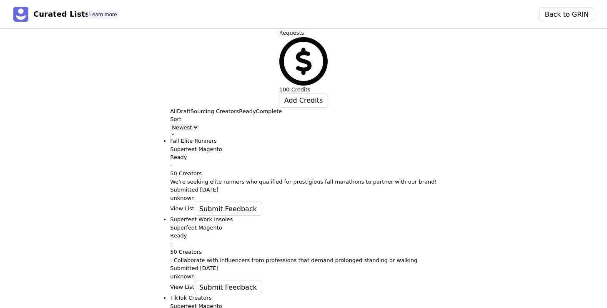
click at [239, 107] on button "Ready" at bounding box center [247, 111] width 17 height 8
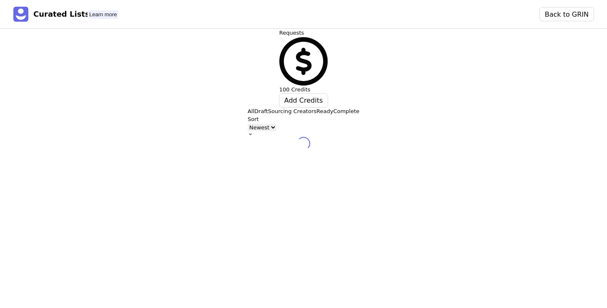
click at [333, 107] on p "Complete" at bounding box center [346, 111] width 26 height 8
click at [268, 107] on p "Sourcing Creators" at bounding box center [292, 111] width 48 height 8
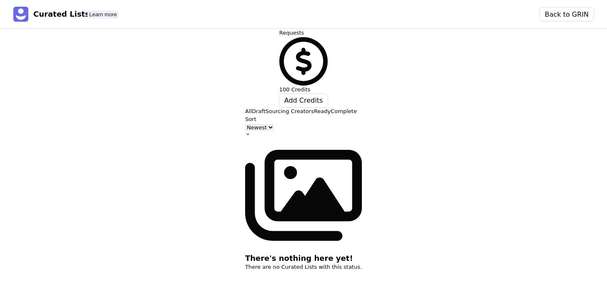
click at [252, 107] on p "Draft" at bounding box center [259, 111] width 14 height 8
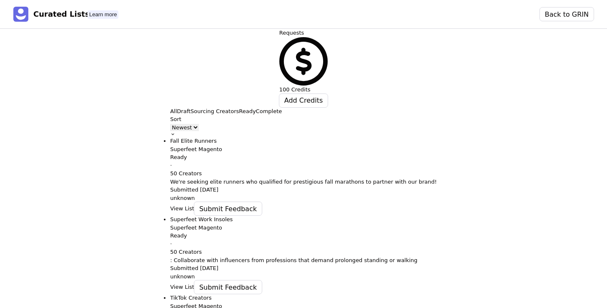
click at [170, 107] on p "All" at bounding box center [173, 111] width 7 height 8
click at [25, 14] on rect at bounding box center [20, 14] width 15 height 15
click at [585, 10] on button "Back to GRIN" at bounding box center [567, 14] width 54 height 13
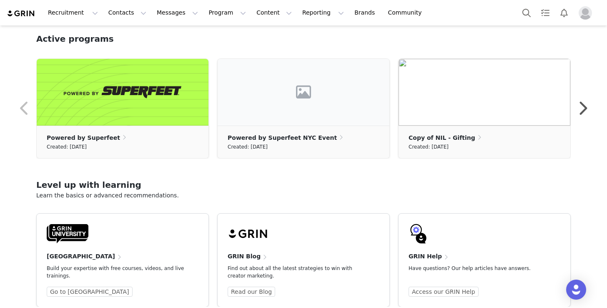
scroll to position [259, 0]
